Goal: Task Accomplishment & Management: Complete application form

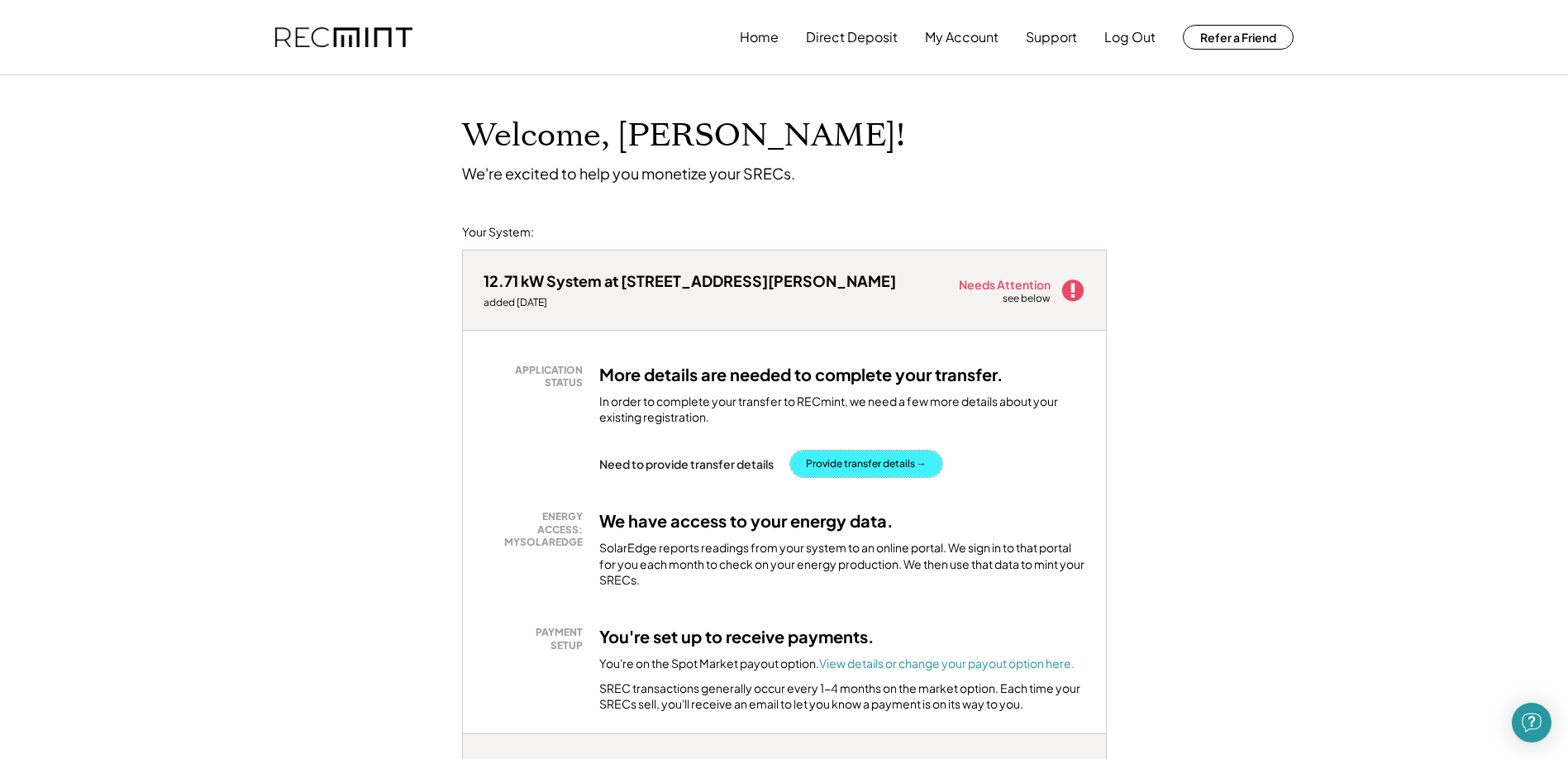
click at [867, 466] on button "Provide transfer details →" at bounding box center [866, 463] width 152 height 26
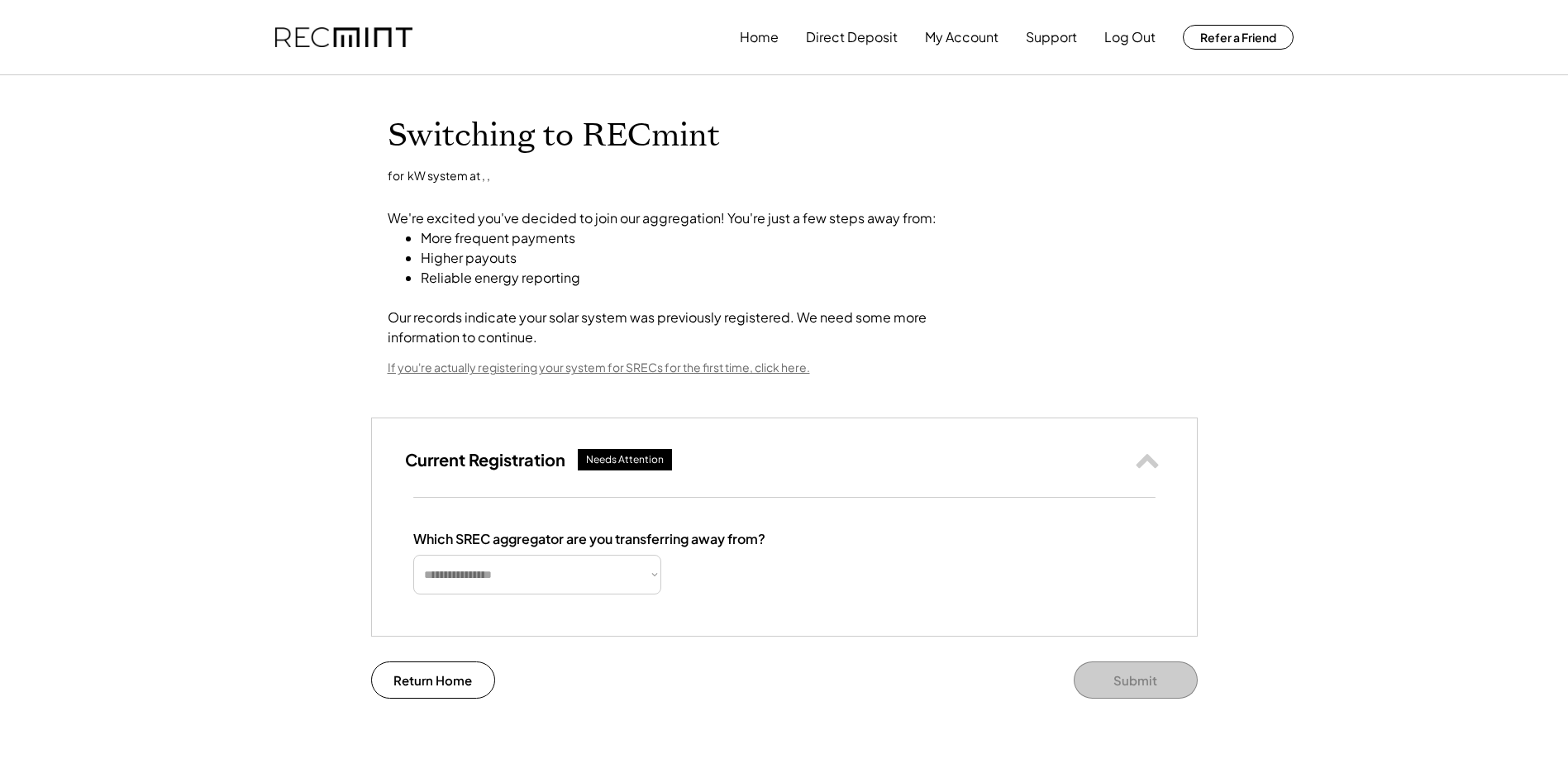
select select "**********"
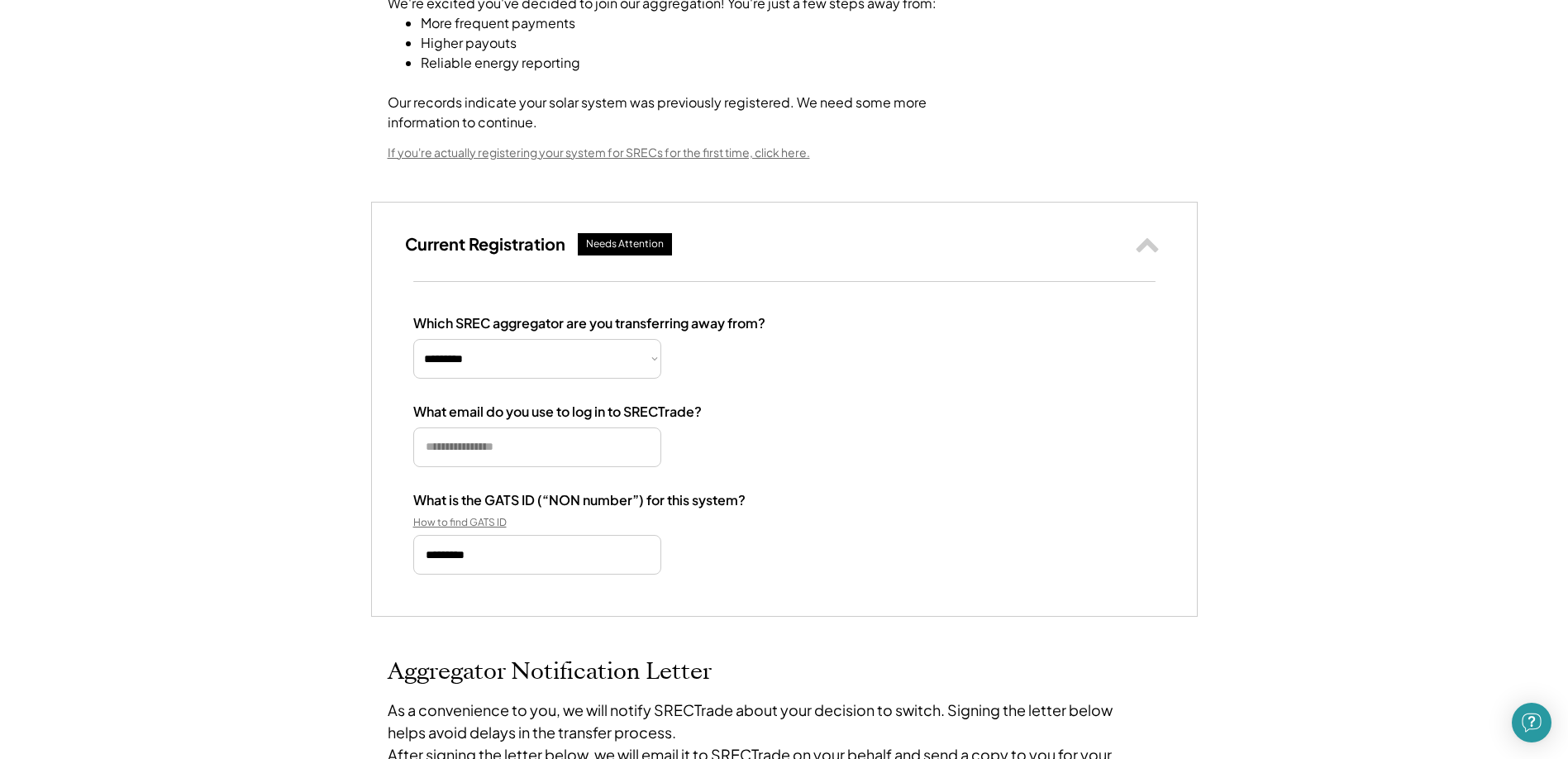
scroll to position [248, 0]
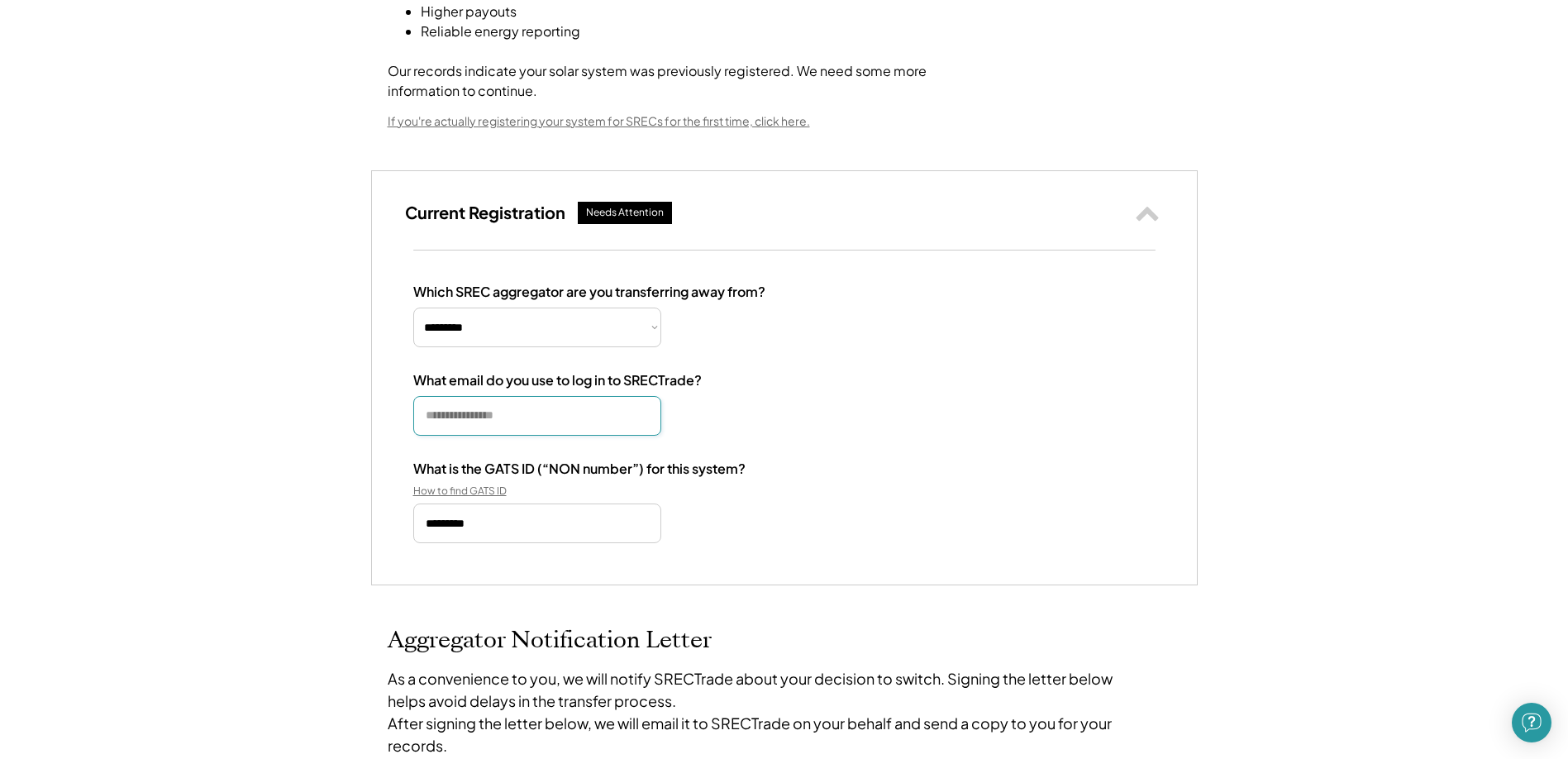
click at [542, 416] on input "email" at bounding box center [537, 416] width 248 height 40
type input "**********"
click at [621, 330] on select "**********" at bounding box center [537, 328] width 248 height 40
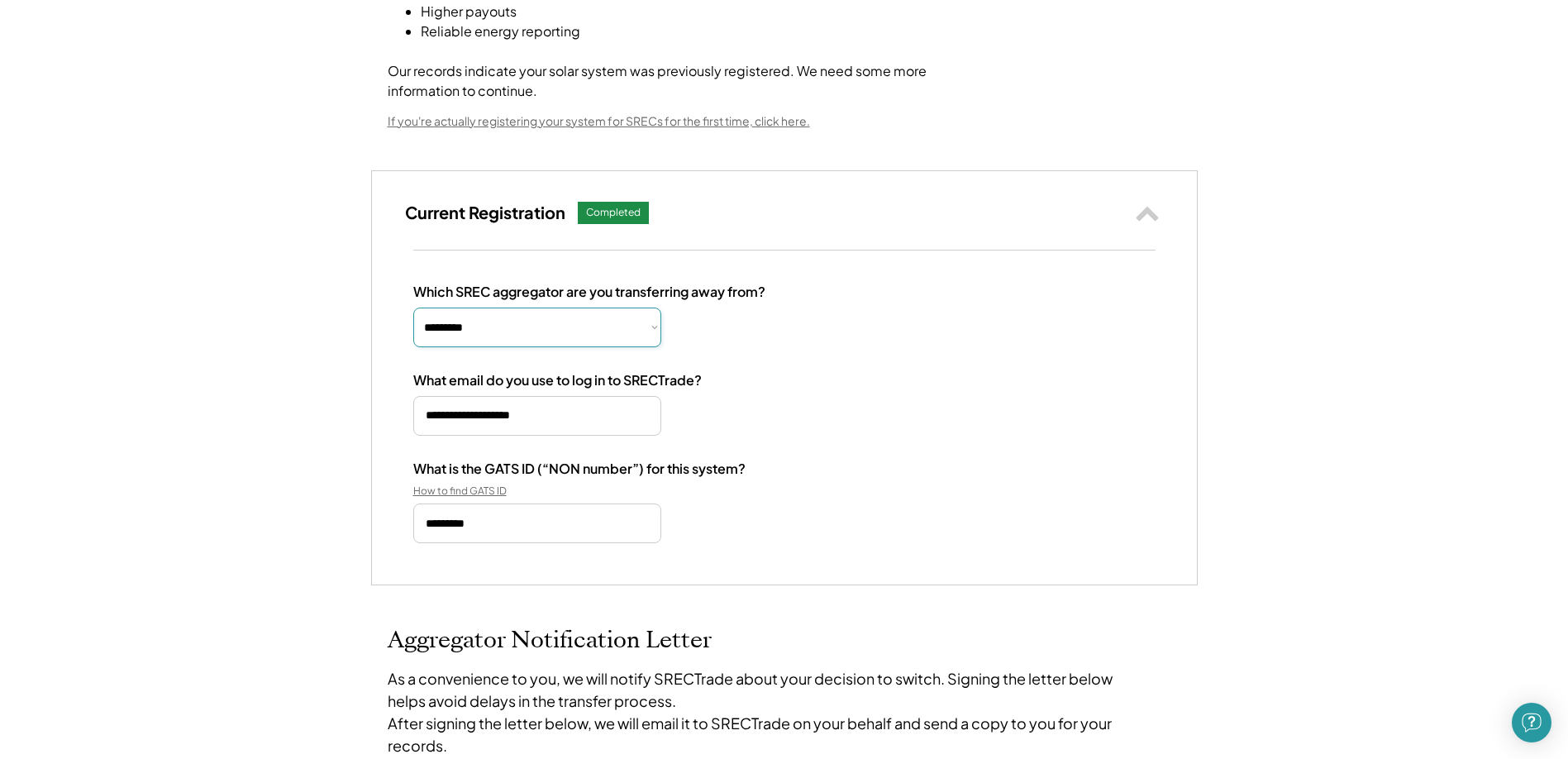
click at [414, 308] on select "**********" at bounding box center [537, 328] width 248 height 40
drag, startPoint x: 509, startPoint y: 410, endPoint x: 277, endPoint y: 393, distance: 232.6
click at [1158, 210] on icon at bounding box center [1147, 212] width 25 height 25
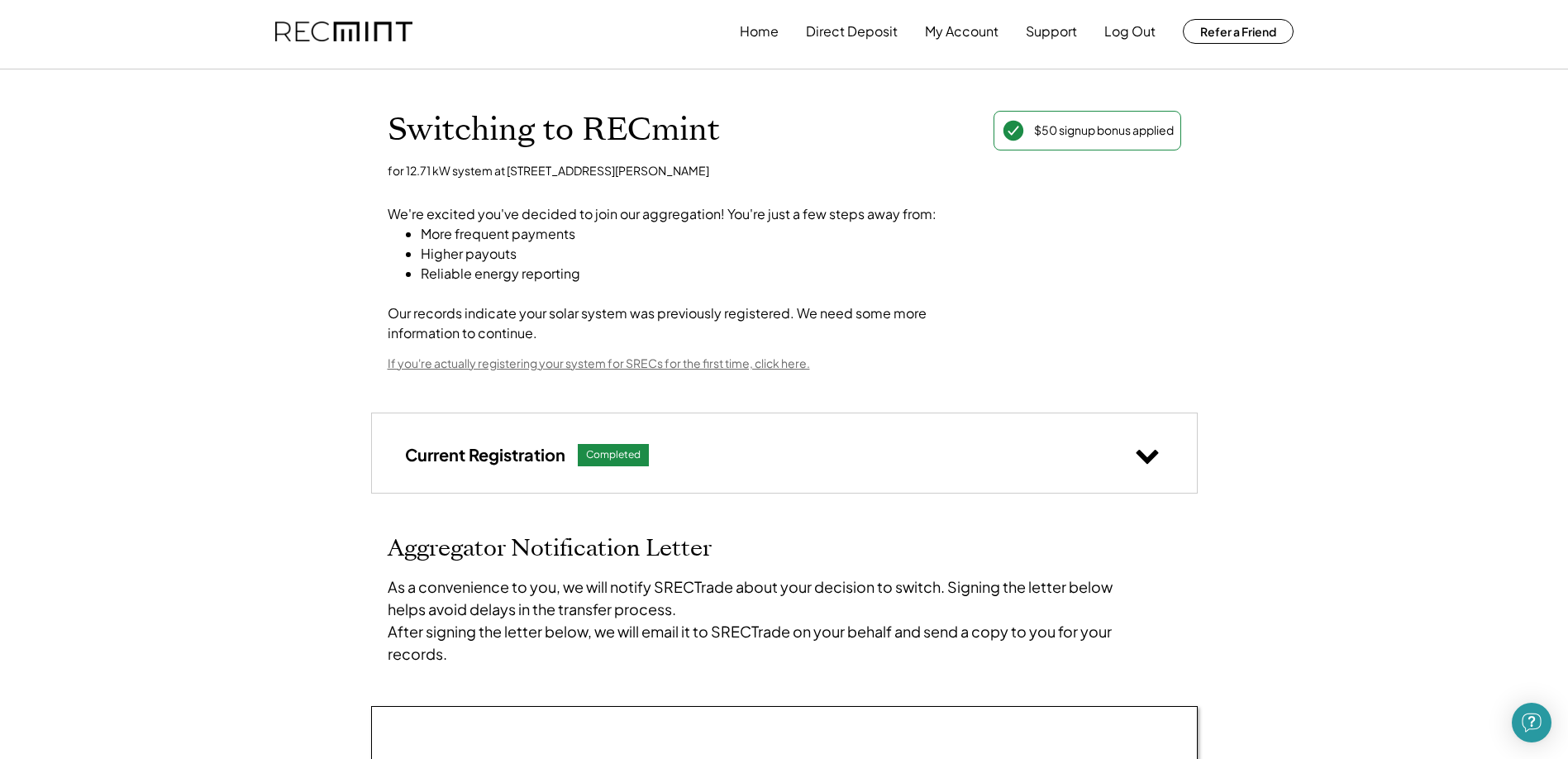
scroll to position [0, 0]
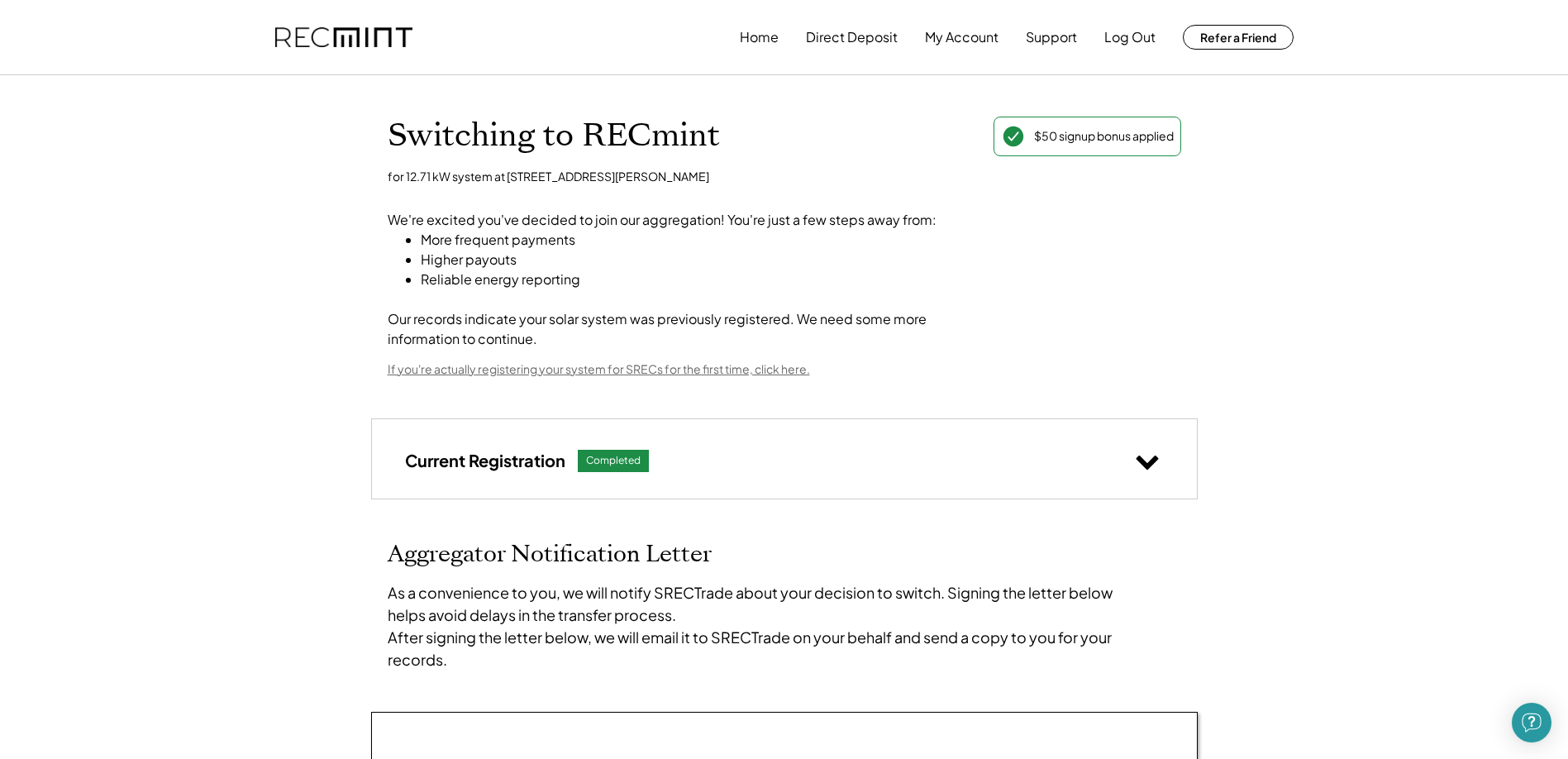
click at [1148, 461] on icon at bounding box center [1147, 461] width 25 height 25
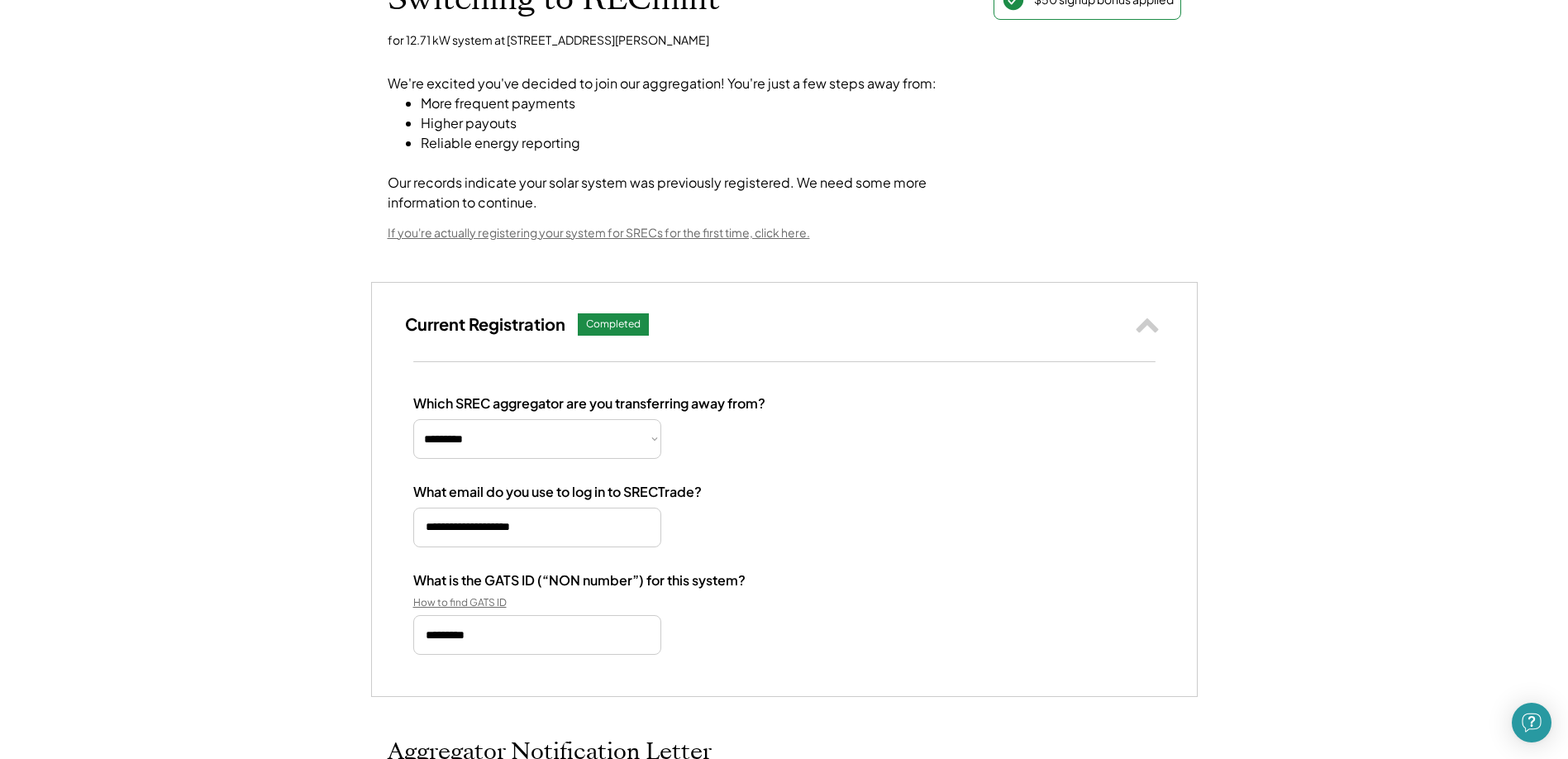
scroll to position [165, 0]
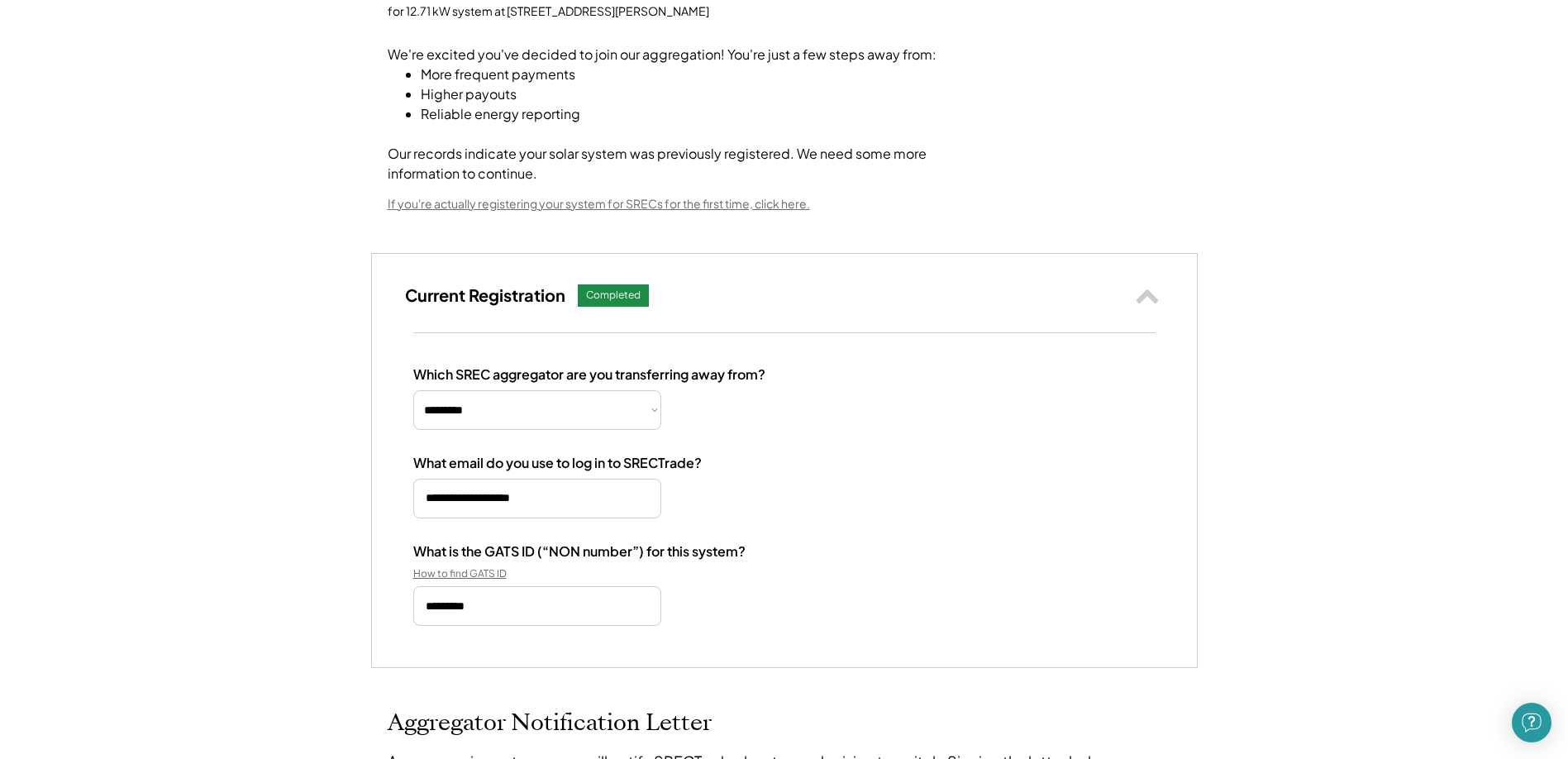
click at [1154, 296] on use at bounding box center [1147, 296] width 23 height 14
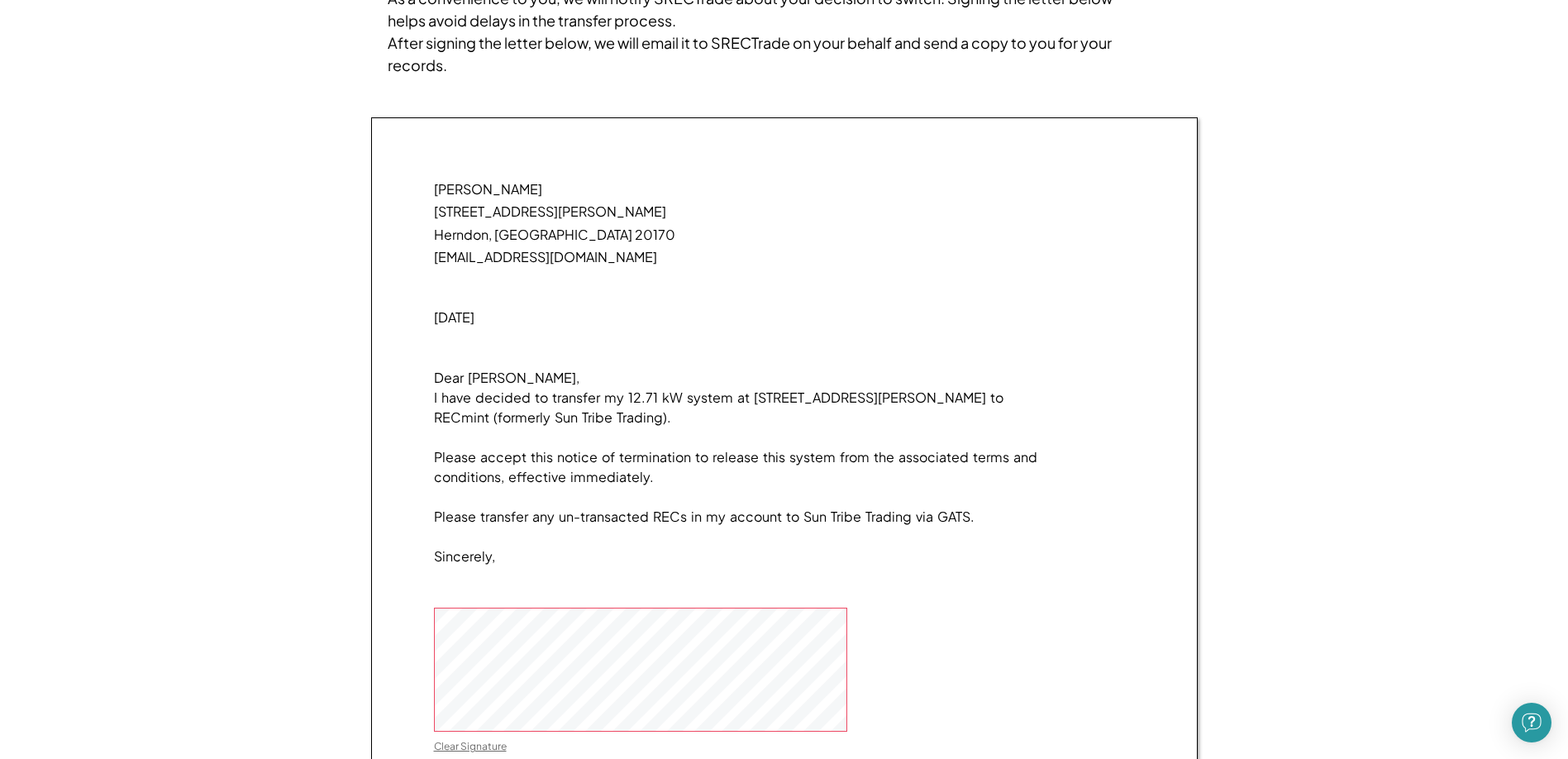
scroll to position [579, 0]
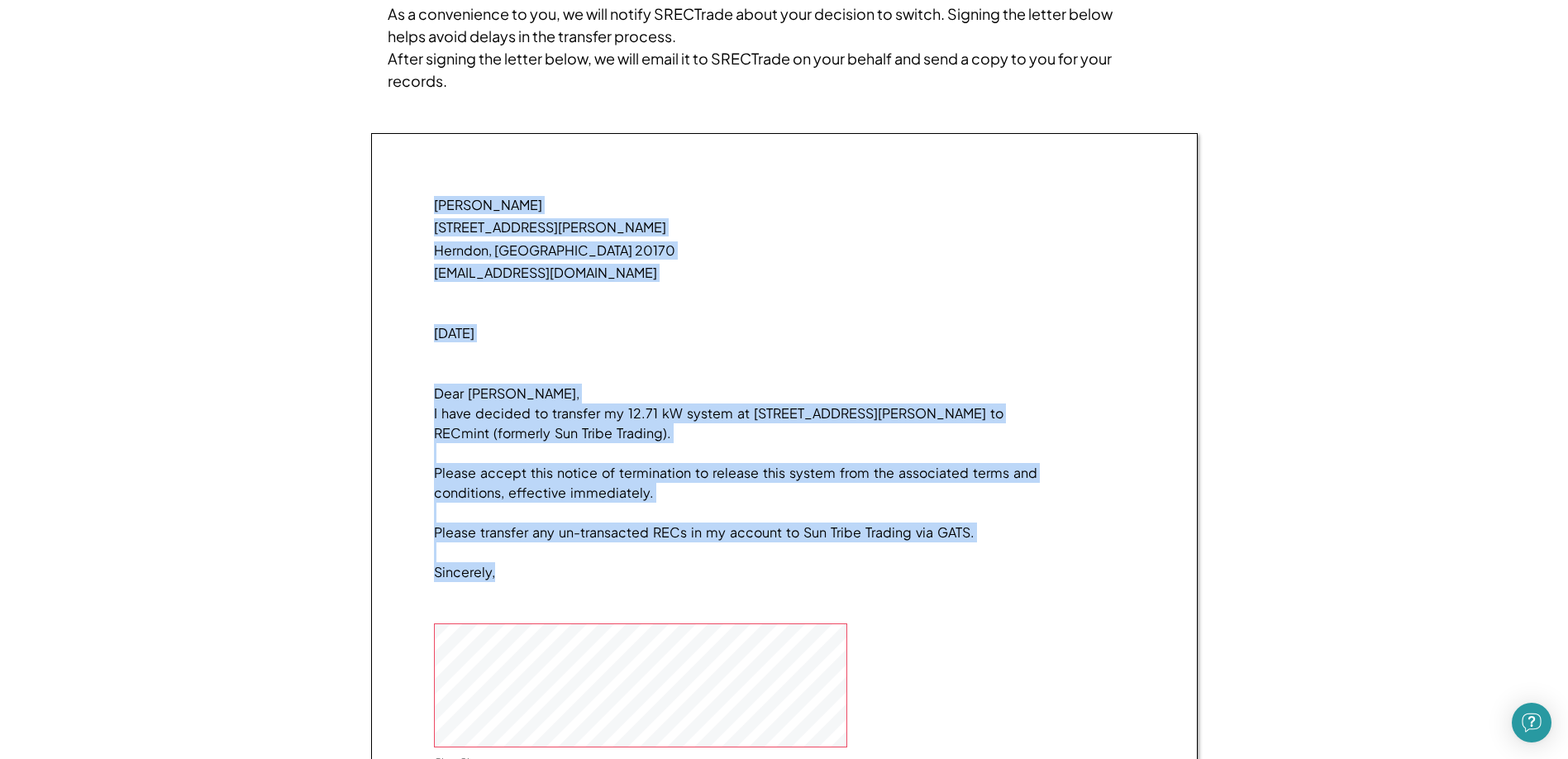
drag, startPoint x: 437, startPoint y: 233, endPoint x: 516, endPoint y: 610, distance: 385.2
click at [516, 610] on div "[PERSON_NAME] [STREET_ADDRESS][PERSON_NAME] [EMAIL_ADDRESS][DOMAIN_NAME] [DATE]…" at bounding box center [784, 508] width 827 height 750
copy div "[PERSON_NAME] [STREET_ADDRESS][PERSON_NAME] [EMAIL_ADDRESS][DOMAIN_NAME] [DATE]…"
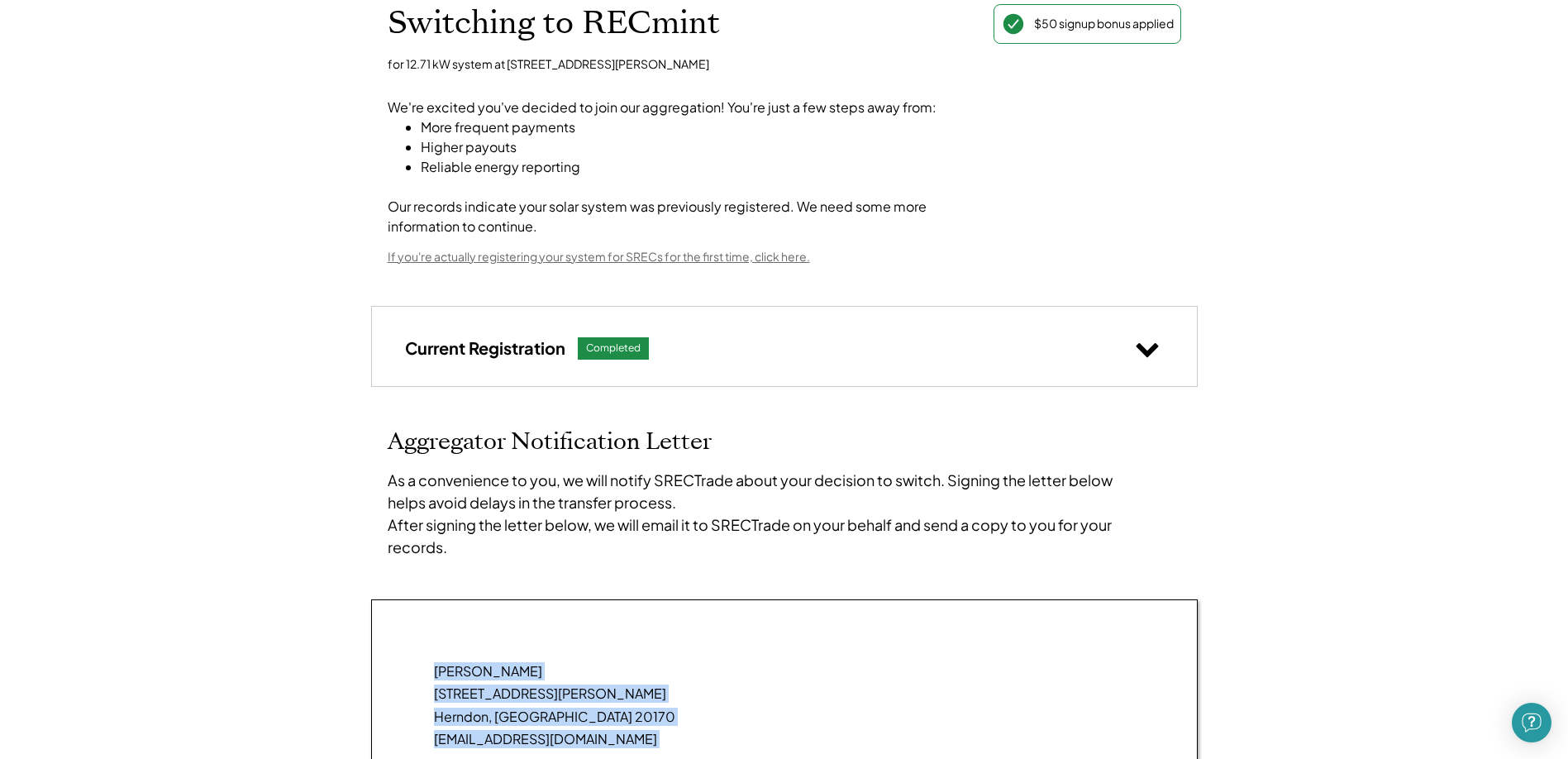
scroll to position [83, 0]
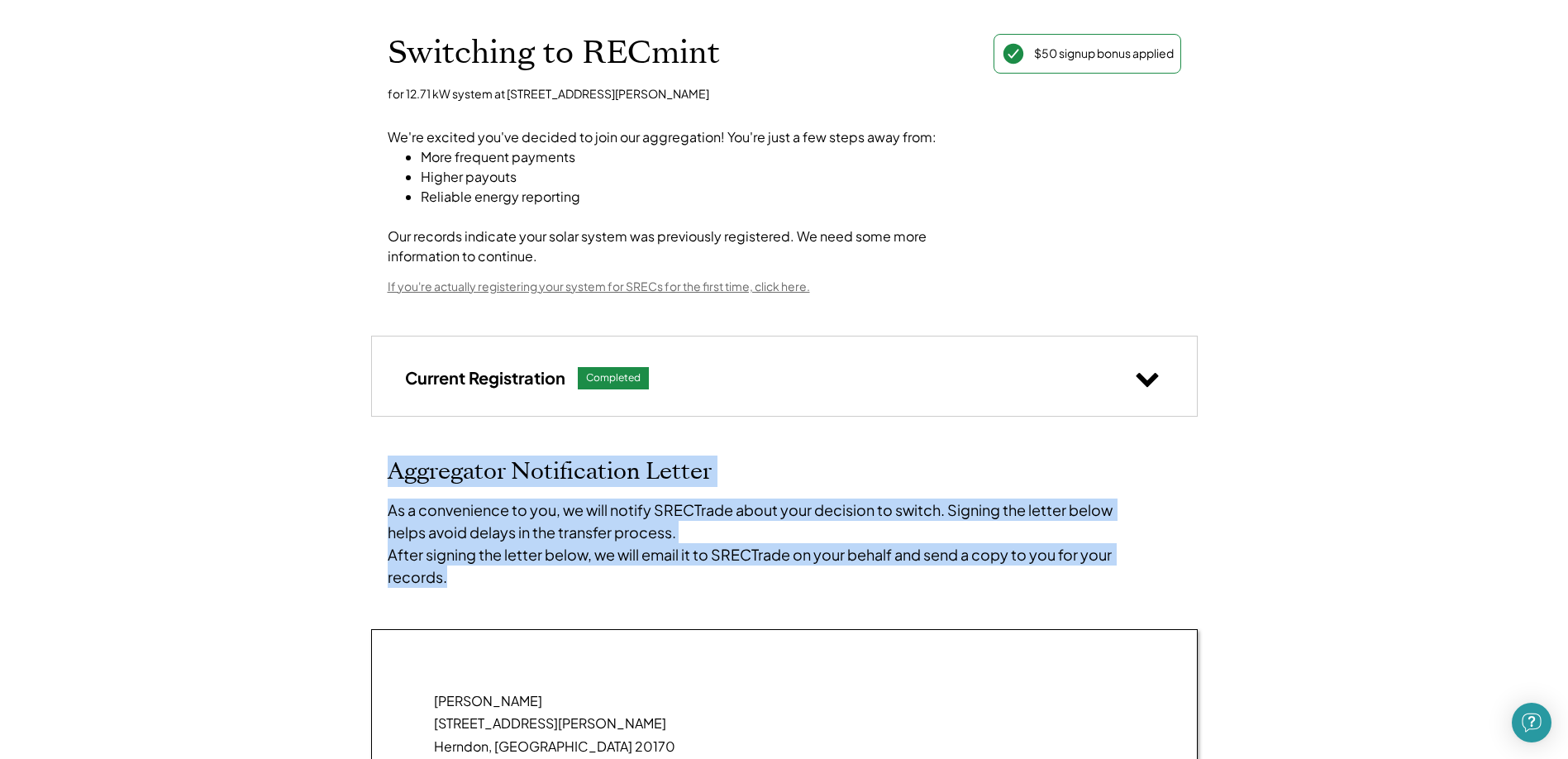
drag, startPoint x: 389, startPoint y: 473, endPoint x: 544, endPoint y: 600, distance: 200.4
click at [544, 588] on div "Aggregator Notification Letter As a convenience to you, we will notify SRECTrad…" at bounding box center [784, 523] width 827 height 130
copy div "Aggregator Notification Letter As a convenience to you, we will notify SRECTrad…"
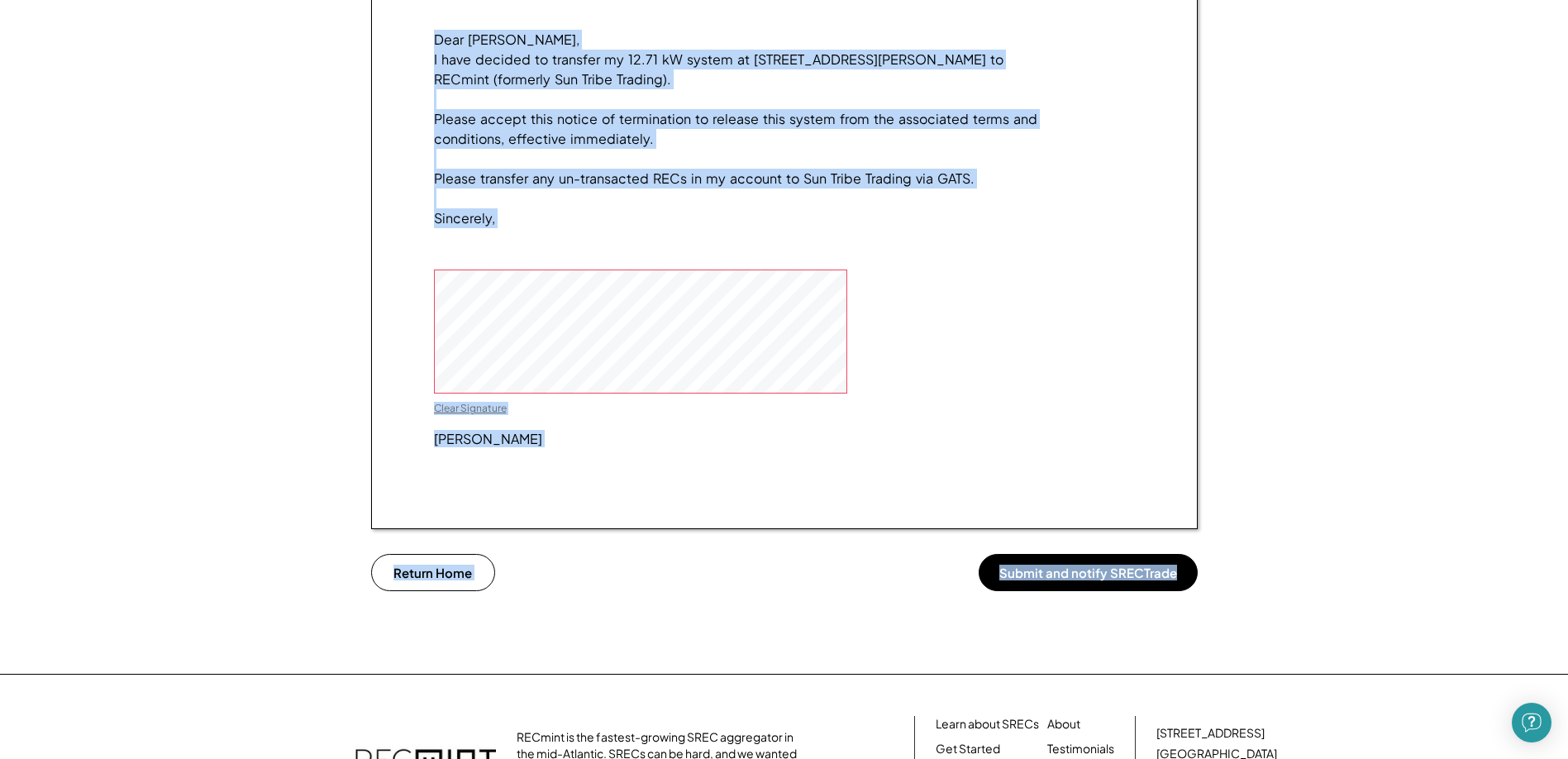
scroll to position [1162, 0]
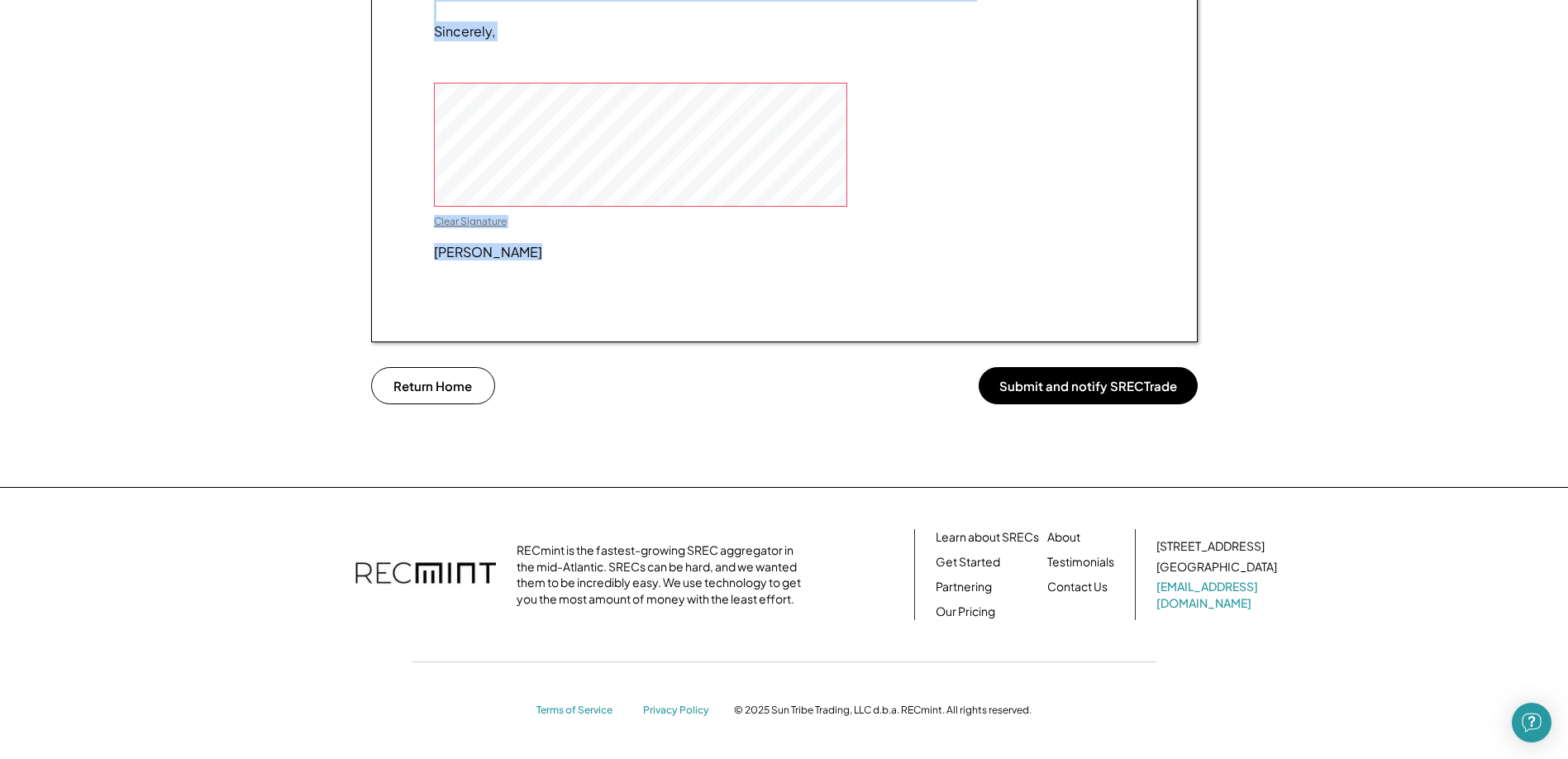
drag, startPoint x: 435, startPoint y: 523, endPoint x: 542, endPoint y: 270, distance: 274.7
copy div "[DATE] Dear SRECTrade, I have decided to transfer my 12.71 kW system at [STREET…"
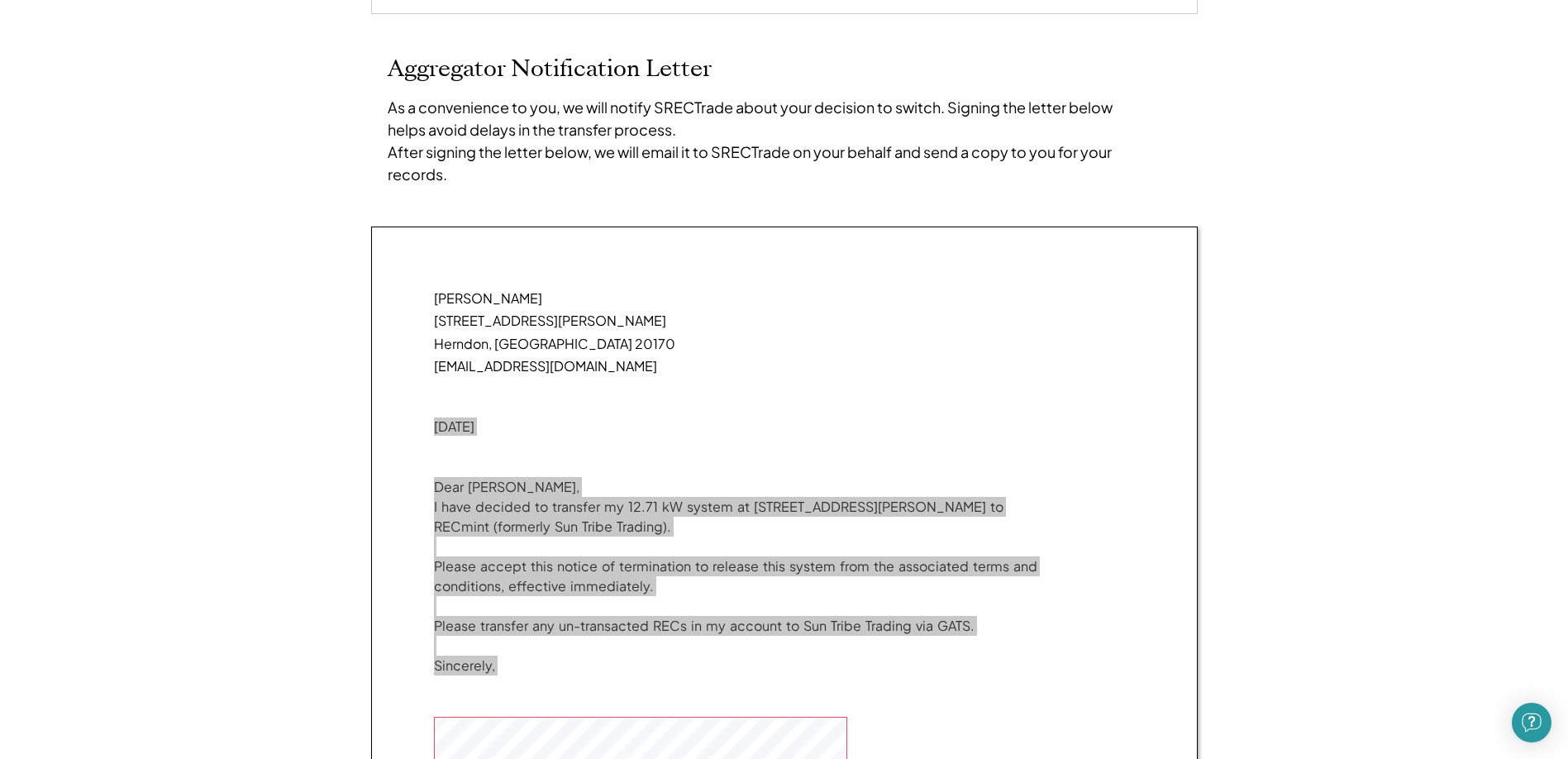
scroll to position [749, 0]
